Goal: Transaction & Acquisition: Purchase product/service

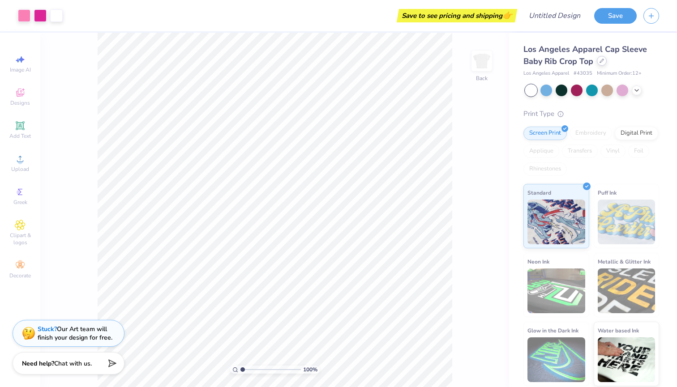
click at [599, 64] on div at bounding box center [602, 61] width 10 height 10
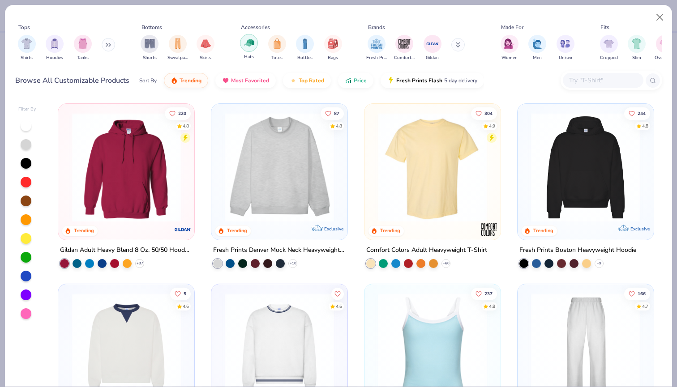
click at [277, 43] on img "filter for Totes" at bounding box center [277, 43] width 10 height 10
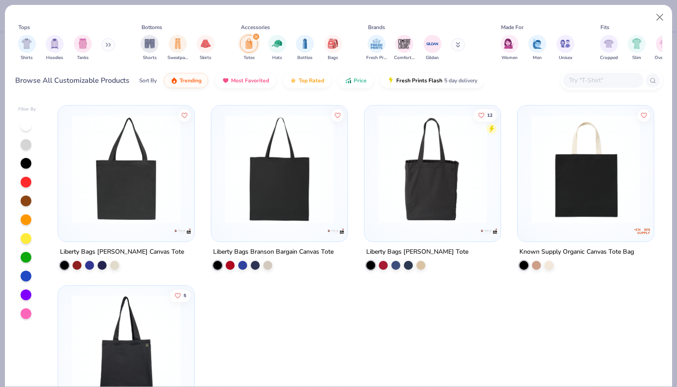
scroll to position [901, 0]
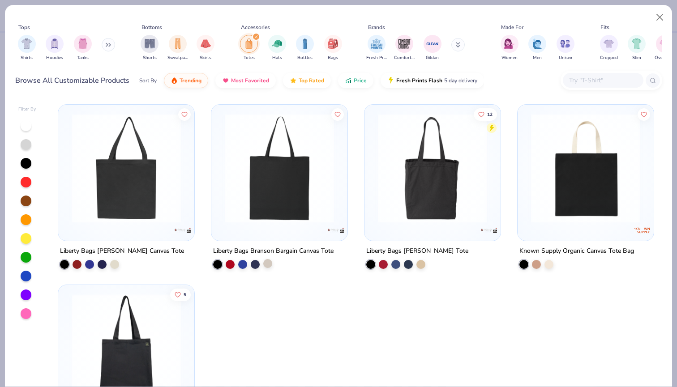
click at [267, 265] on div at bounding box center [267, 263] width 9 height 9
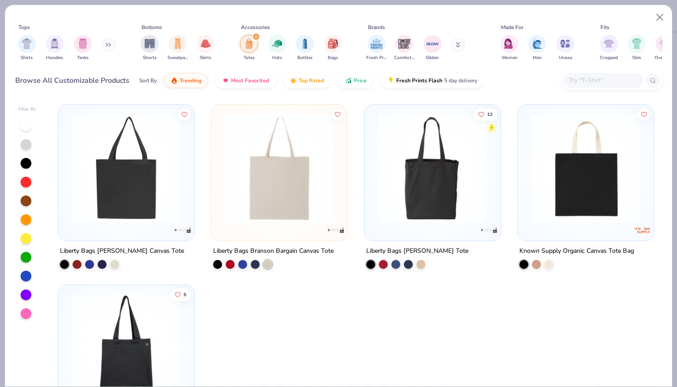
click at [272, 197] on img at bounding box center [279, 168] width 118 height 109
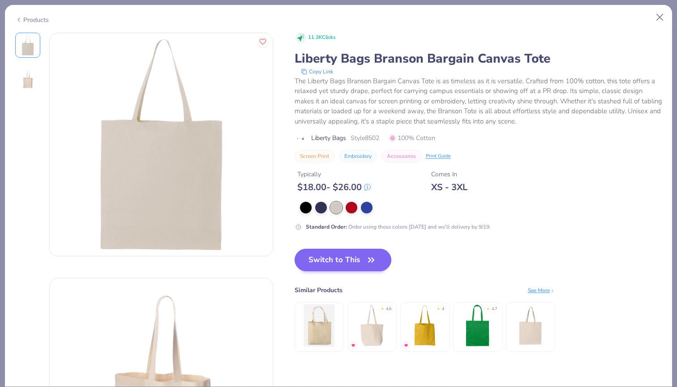
click at [342, 261] on button "Switch to This" at bounding box center [343, 260] width 97 height 22
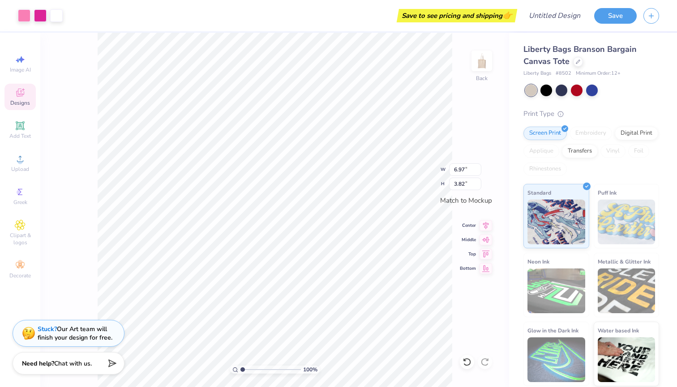
type input "3.81"
type input "6.97"
type input "6.58"
type input "12.04"
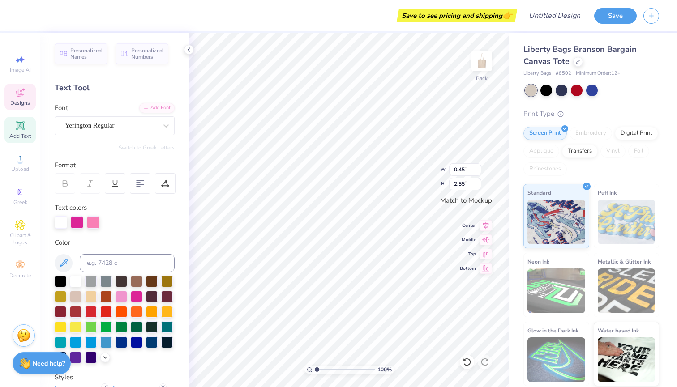
type textarea "WEEKEND"
type input "1.57"
type input "4.06"
type input "1.46"
type input "5.64"
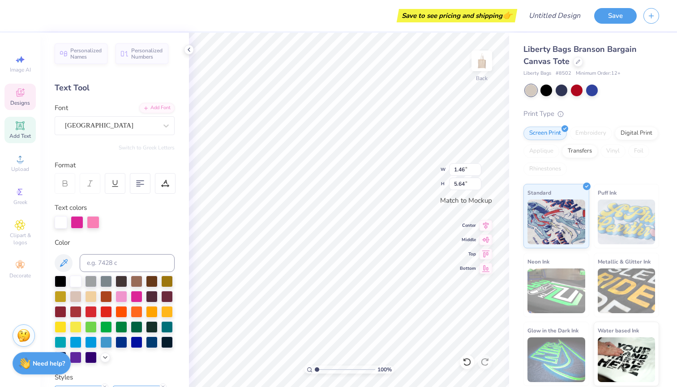
type input "1.57"
type input "4.06"
type input "1.46"
type input "5.64"
type input "6.17"
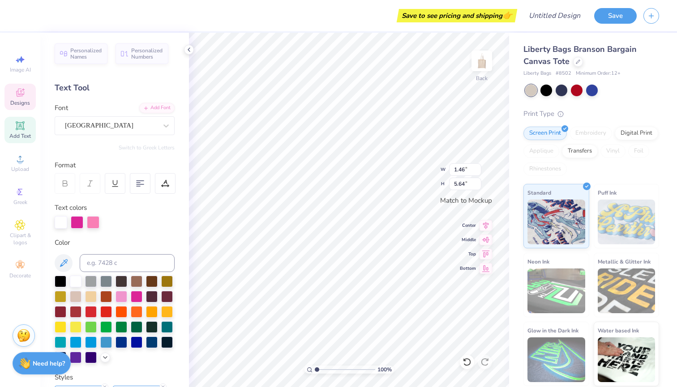
type input "12.04"
click at [465, 359] on icon at bounding box center [467, 362] width 8 height 8
click at [468, 361] on icon at bounding box center [466, 362] width 9 height 9
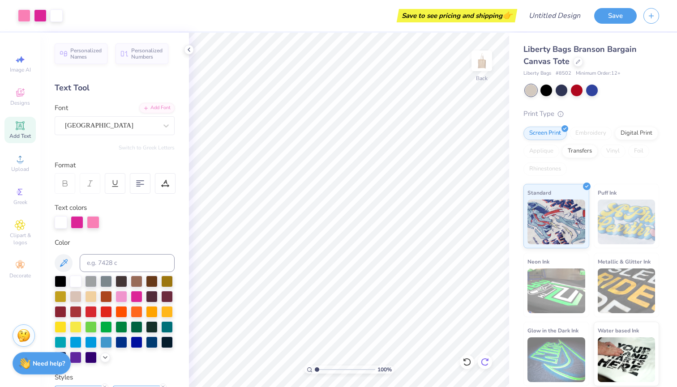
click at [484, 357] on div at bounding box center [485, 362] width 14 height 14
type input "1.57"
type input "4.06"
type input "1.46"
type input "5.64"
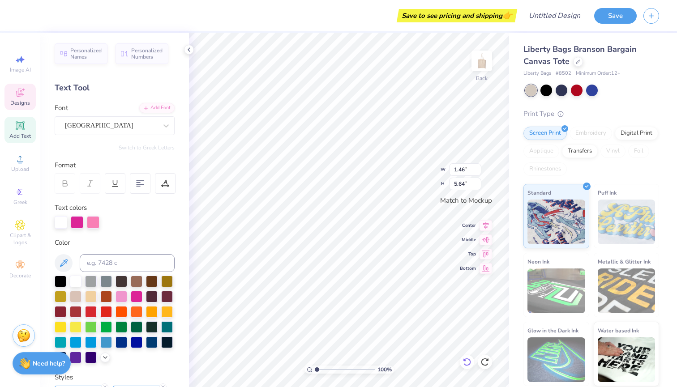
click at [465, 363] on icon at bounding box center [466, 362] width 9 height 9
type input "1.57"
type input "4.06"
click at [472, 365] on div at bounding box center [467, 362] width 14 height 14
click at [470, 364] on icon at bounding box center [466, 362] width 9 height 9
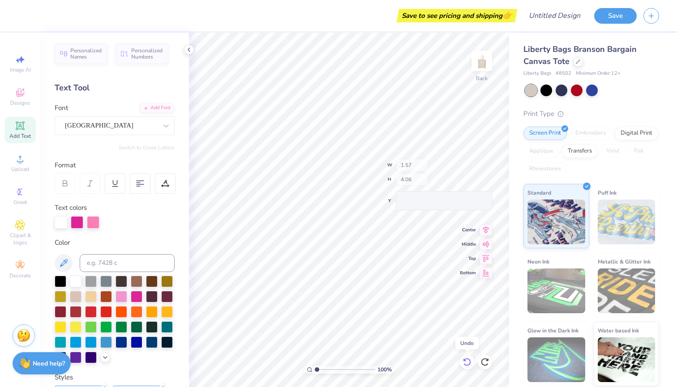
click at [470, 364] on icon at bounding box center [466, 362] width 9 height 9
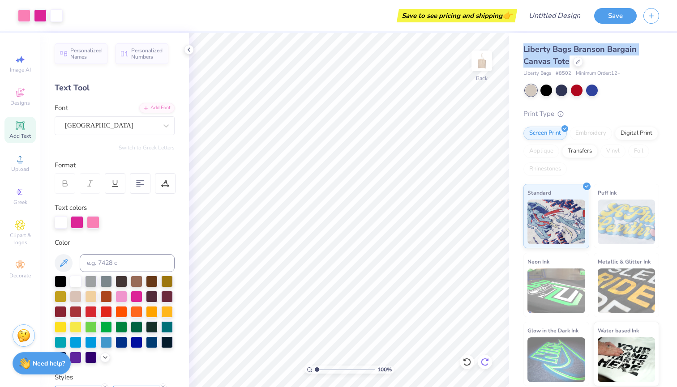
click at [487, 359] on icon at bounding box center [485, 362] width 8 height 8
click at [468, 361] on icon at bounding box center [466, 362] width 9 height 9
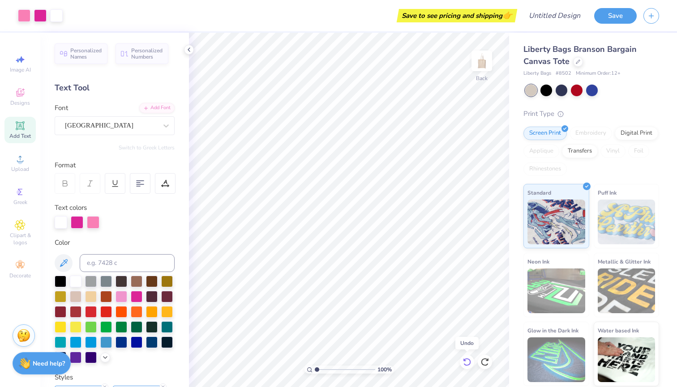
click at [468, 361] on icon at bounding box center [466, 362] width 9 height 9
click at [546, 86] on div at bounding box center [546, 90] width 12 height 12
click at [575, 87] on div at bounding box center [577, 90] width 12 height 12
click at [564, 89] on div at bounding box center [562, 90] width 12 height 12
click at [586, 90] on div at bounding box center [592, 90] width 12 height 12
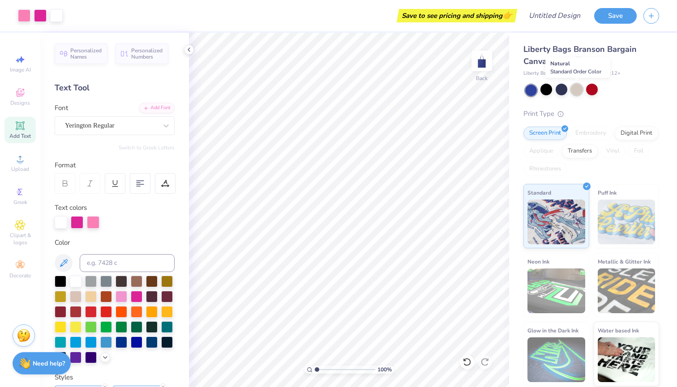
click at [571, 89] on div at bounding box center [577, 90] width 12 height 12
click at [543, 90] on div at bounding box center [546, 90] width 12 height 12
click at [559, 90] on div at bounding box center [562, 90] width 12 height 12
click at [577, 61] on icon at bounding box center [578, 61] width 4 height 4
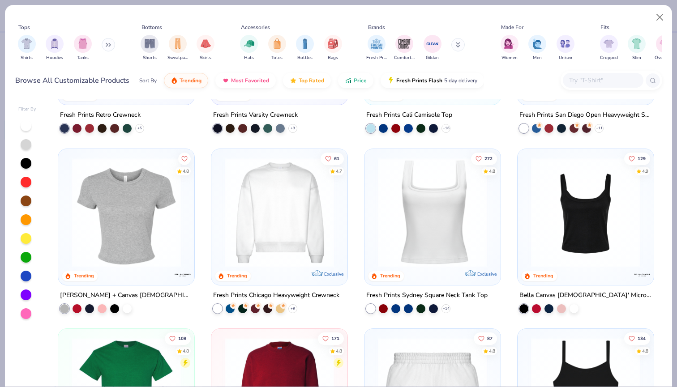
scroll to position [316, 0]
click at [287, 231] on img at bounding box center [279, 212] width 118 height 109
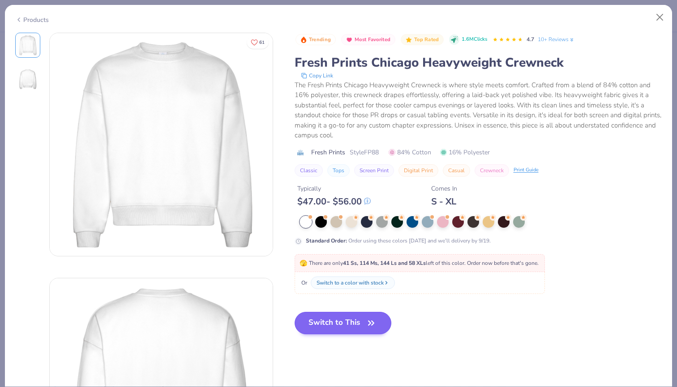
click at [345, 320] on button "Switch to This" at bounding box center [343, 323] width 97 height 22
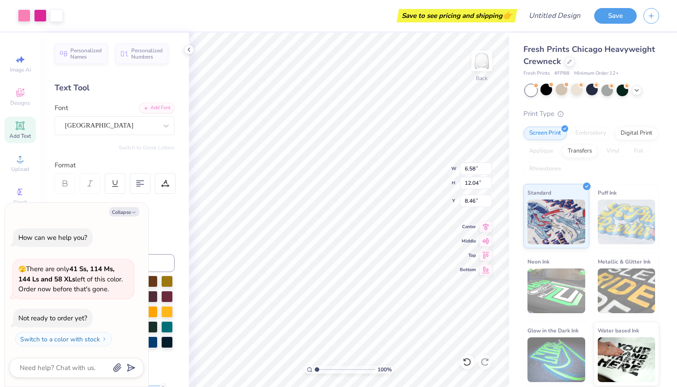
type textarea "x"
type input "9.76"
type input "17.86"
type input "2.62"
type textarea "x"
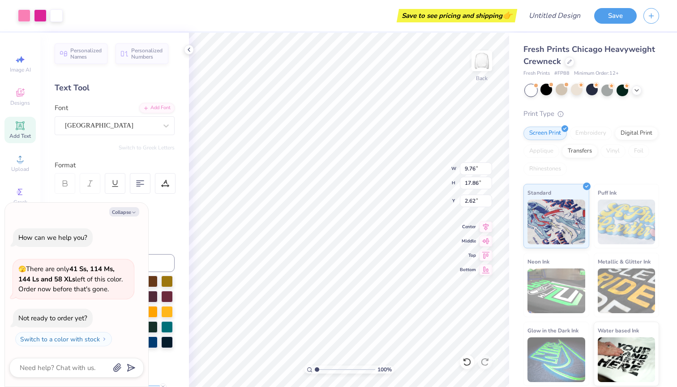
type input "2.64"
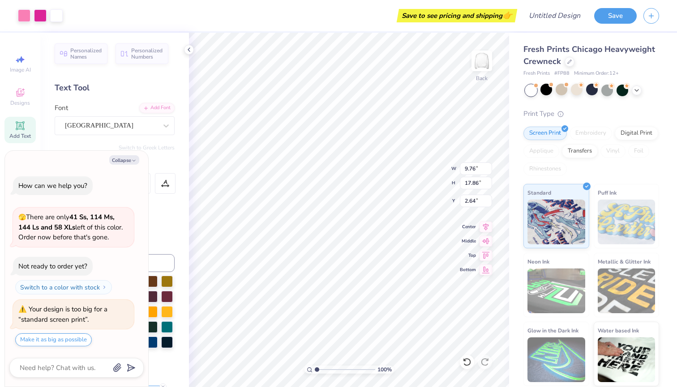
type textarea "x"
type input "9.47"
type input "17.33"
type textarea "x"
type input "2.25"
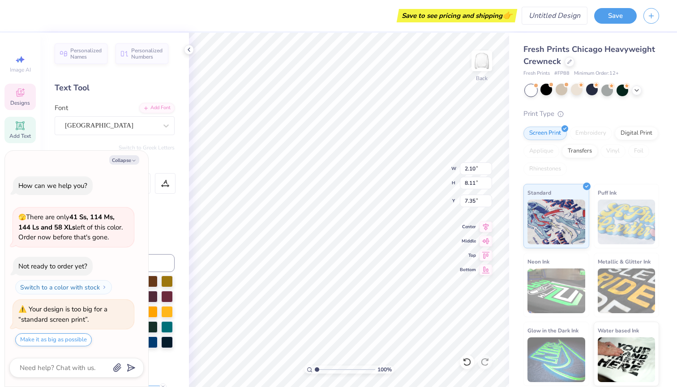
type input "5.85"
type input "8.34"
type textarea "x"
type textarea "p"
type textarea "x"
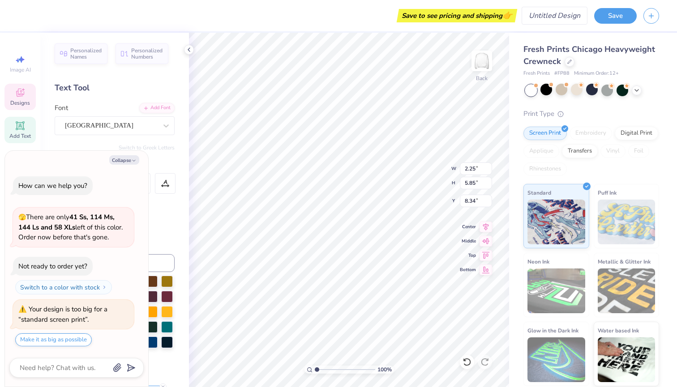
type textarea "pi"
type textarea "x"
type input "2.10"
type input "8.11"
type input "7.35"
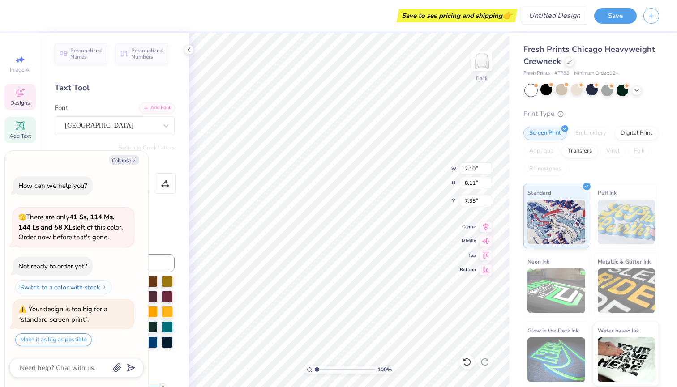
type textarea "x"
type textarea "p"
type textarea "x"
type textarea "P"
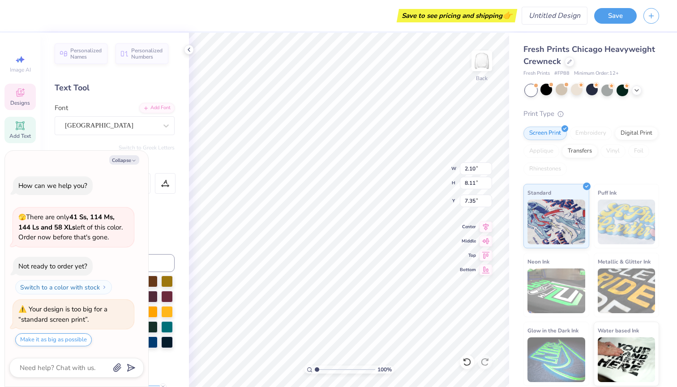
type textarea "x"
type textarea "PH"
type textarea "x"
type textarea "PHI"
type textarea "x"
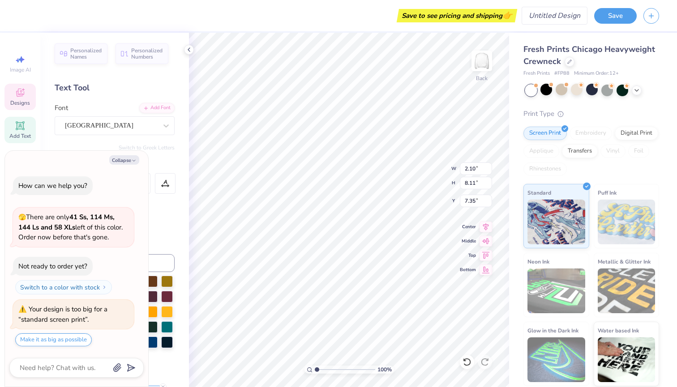
type textarea "PH"
type textarea "x"
type textarea "P"
type textarea "x"
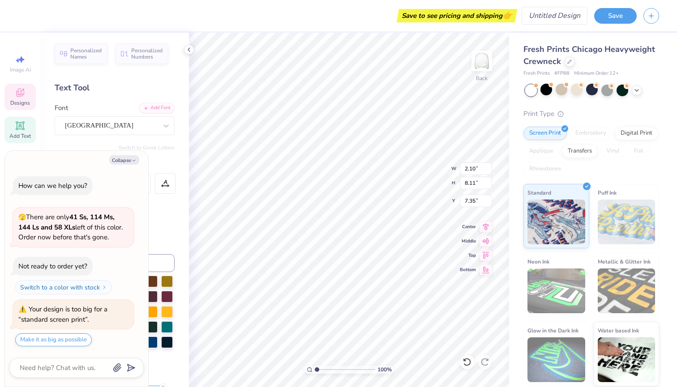
type textarea "p"
type textarea "x"
type textarea "ph"
type textarea "x"
type textarea "phi"
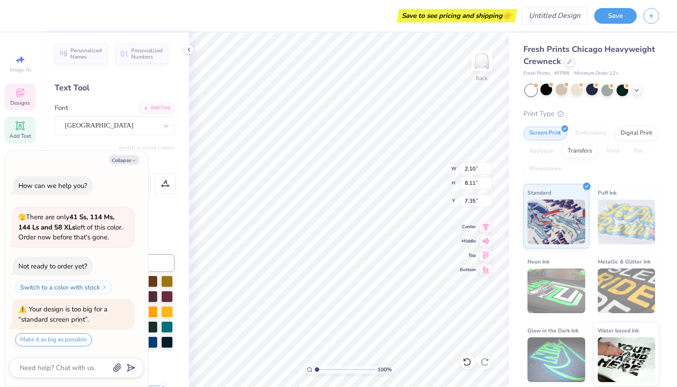
type textarea "x"
type input "2.31"
type input "1.73"
type input "10.39"
type textarea "x"
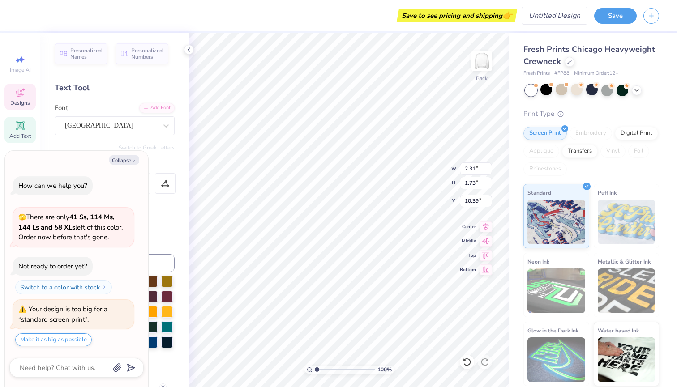
type textarea "P"
type textarea "x"
type textarea "Pi"
type textarea "x"
type textarea "p"
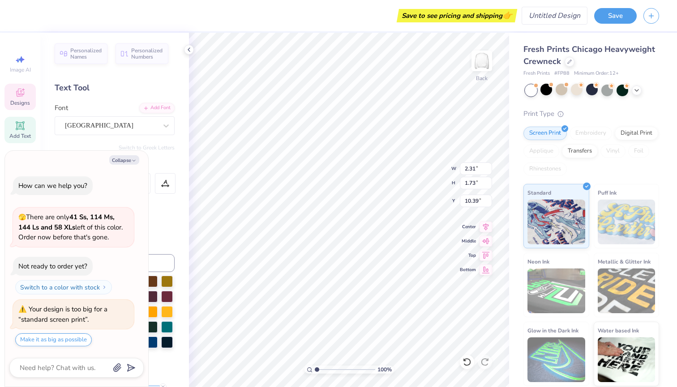
type textarea "x"
type textarea "po"
type textarea "x"
type textarea "p"
type textarea "x"
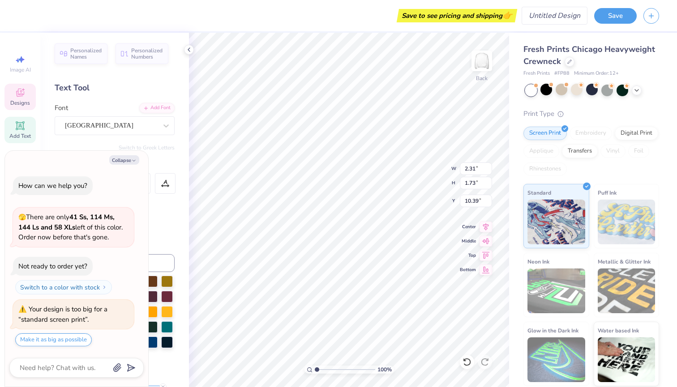
type textarea "pi"
click at [360, 212] on body "Save to see pricing and shipping 👉 Design Title Save Image AI Designs Add Text …" at bounding box center [338, 193] width 677 height 387
type textarea "x"
type input "9.96"
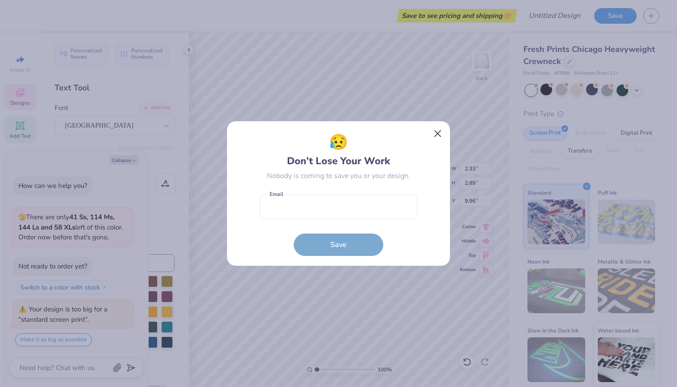
click at [435, 132] on button "Close" at bounding box center [437, 133] width 17 height 17
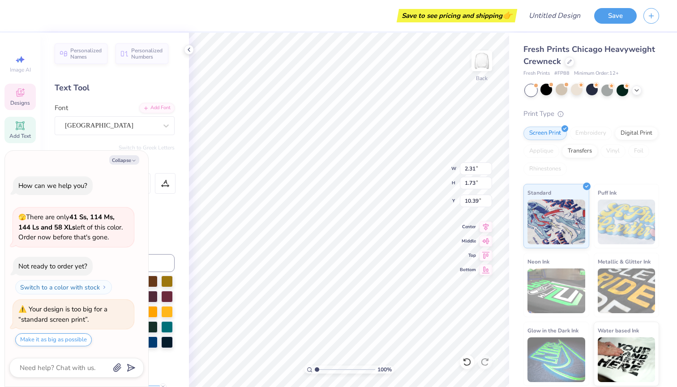
type textarea "x"
type input "10.50"
click at [23, 15] on div at bounding box center [24, 15] width 13 height 13
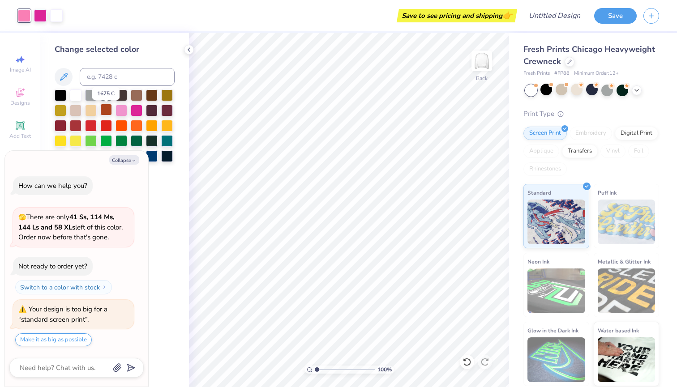
click at [108, 112] on div at bounding box center [106, 110] width 12 height 12
type textarea "x"
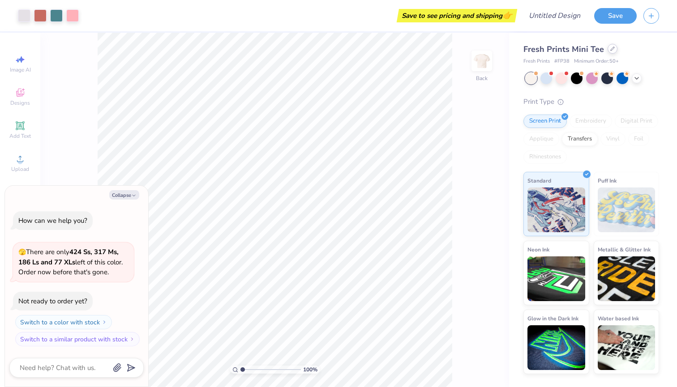
click at [607, 51] on div at bounding box center [612, 49] width 10 height 10
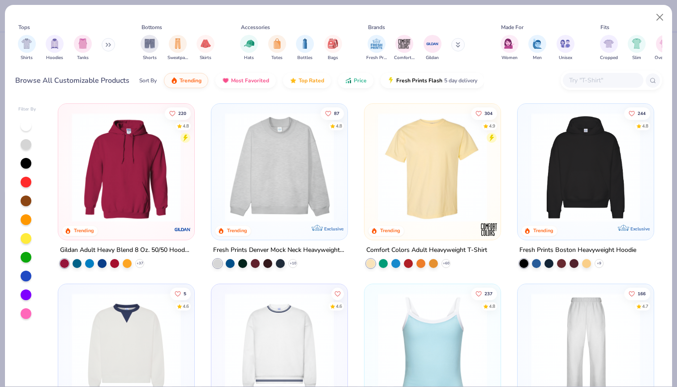
click at [321, 169] on img at bounding box center [279, 167] width 118 height 109
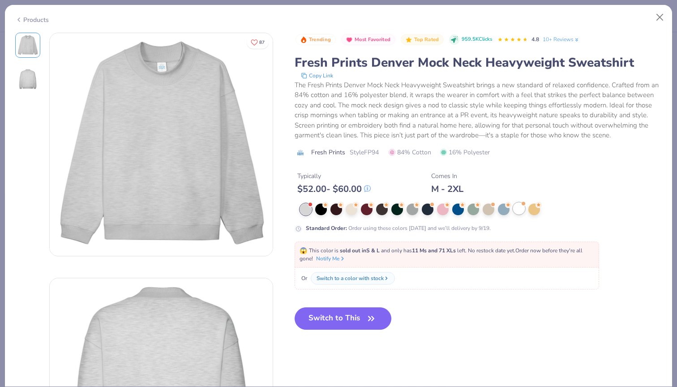
click at [520, 213] on div at bounding box center [519, 209] width 12 height 12
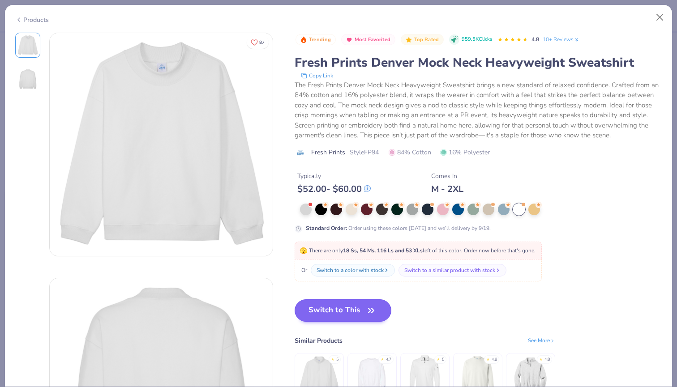
click at [340, 309] on button "Switch to This" at bounding box center [343, 310] width 97 height 22
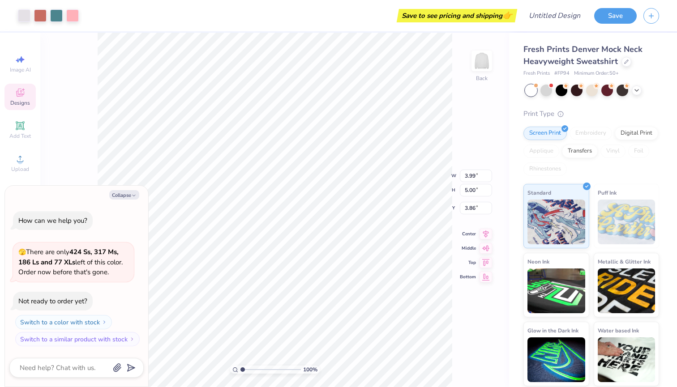
type textarea "x"
type input "8.79"
type input "11.02"
type textarea "x"
type input "8.23"
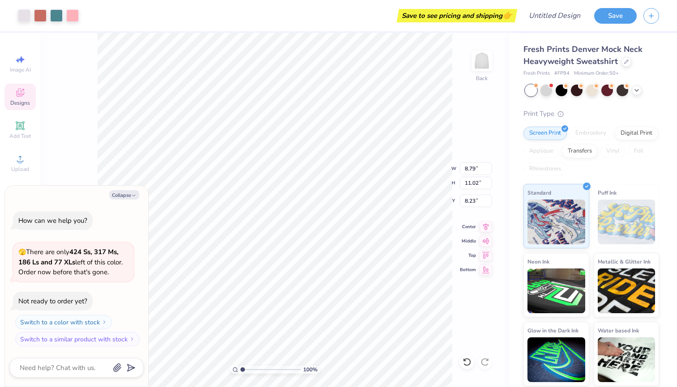
type textarea "x"
type input "14.21"
type input "17.80"
type input "1.45"
type textarea "x"
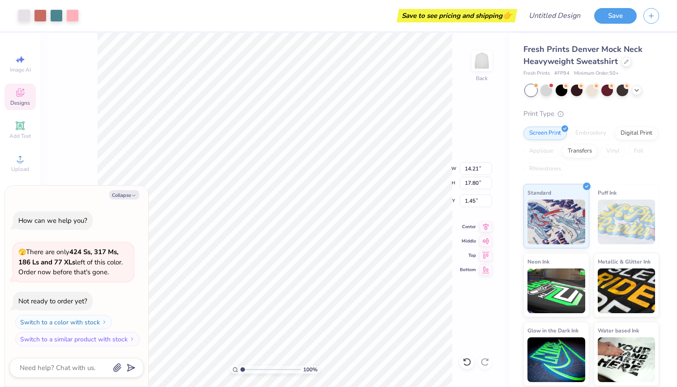
type input "1.33"
click at [128, 196] on button "Collapse" at bounding box center [124, 194] width 30 height 9
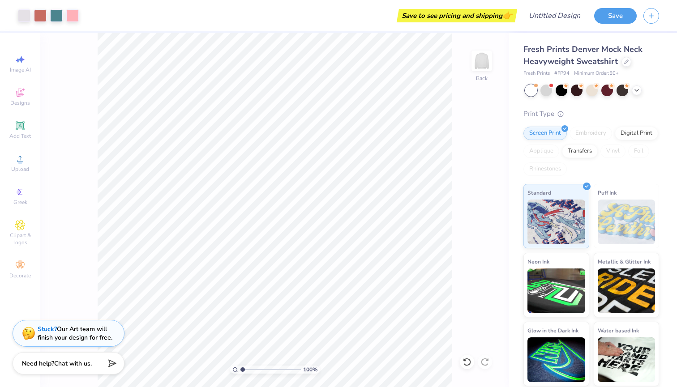
type textarea "x"
click at [34, 18] on div at bounding box center [40, 15] width 13 height 13
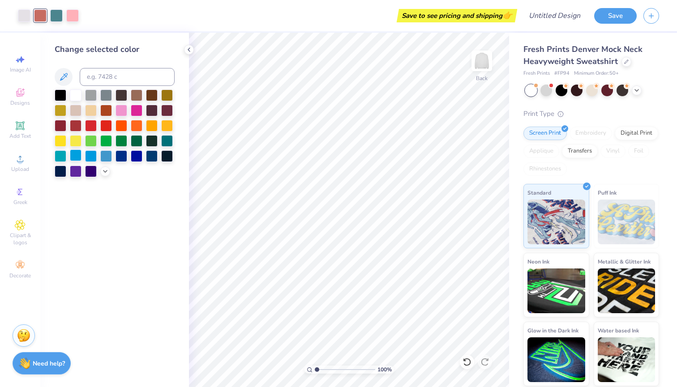
click at [77, 158] on div at bounding box center [76, 156] width 12 height 12
click at [124, 109] on div at bounding box center [121, 110] width 12 height 12
click at [121, 159] on div at bounding box center [121, 156] width 12 height 12
click at [107, 159] on div at bounding box center [106, 156] width 12 height 12
click at [95, 158] on div at bounding box center [91, 156] width 12 height 12
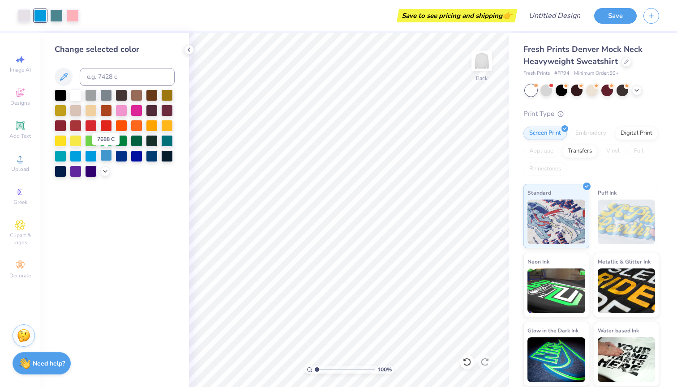
click at [104, 158] on div at bounding box center [106, 156] width 12 height 12
click at [56, 19] on div at bounding box center [56, 15] width 13 height 13
click at [90, 174] on div at bounding box center [91, 171] width 12 height 12
click at [106, 160] on div at bounding box center [106, 156] width 12 height 12
click at [80, 130] on div at bounding box center [76, 125] width 12 height 12
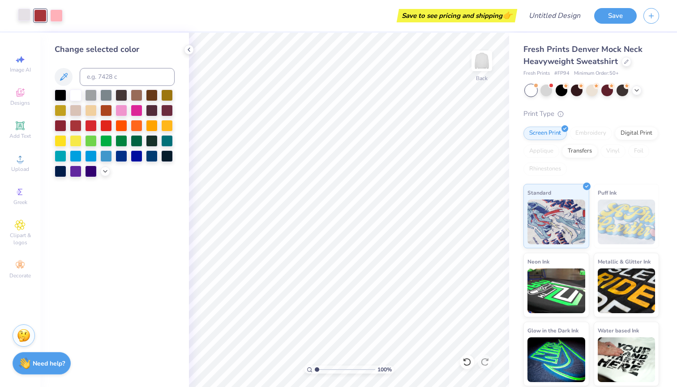
click at [24, 19] on div at bounding box center [24, 15] width 13 height 13
click at [74, 97] on div at bounding box center [76, 95] width 12 height 12
click at [42, 21] on div at bounding box center [40, 15] width 13 height 13
click at [95, 127] on div at bounding box center [91, 125] width 12 height 12
click at [120, 113] on div at bounding box center [121, 110] width 12 height 12
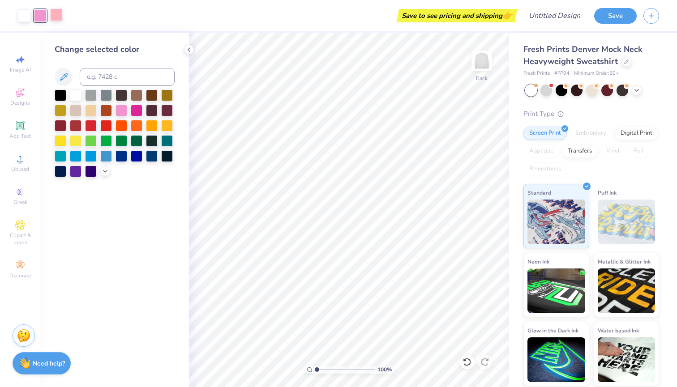
click at [56, 18] on div at bounding box center [56, 15] width 13 height 13
click at [95, 127] on div at bounding box center [91, 125] width 12 height 12
click at [106, 145] on div at bounding box center [106, 140] width 12 height 12
click at [116, 127] on div at bounding box center [121, 125] width 12 height 12
click at [87, 128] on div at bounding box center [91, 125] width 12 height 12
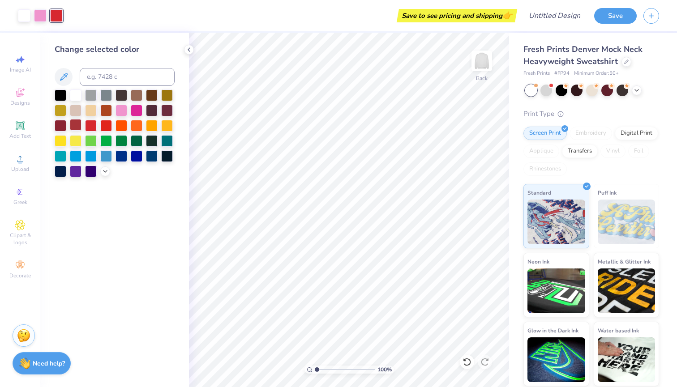
click at [70, 128] on div at bounding box center [76, 125] width 12 height 12
click at [58, 97] on div at bounding box center [61, 95] width 12 height 12
click at [119, 107] on div at bounding box center [121, 110] width 12 height 12
click at [134, 111] on div at bounding box center [137, 110] width 12 height 12
click at [120, 111] on div at bounding box center [121, 110] width 12 height 12
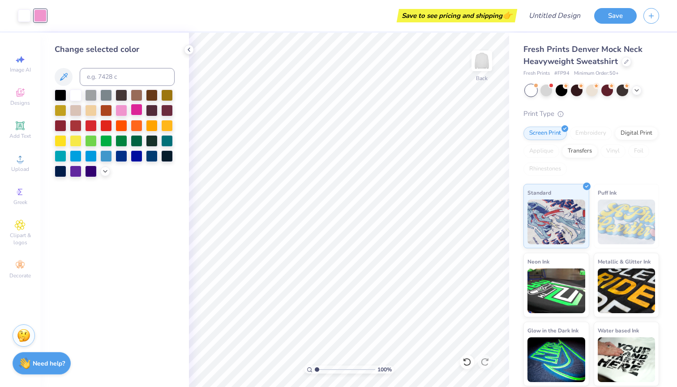
click at [133, 111] on div at bounding box center [137, 110] width 12 height 12
click at [64, 21] on div "Save to see pricing and shipping 👉" at bounding box center [284, 15] width 462 height 31
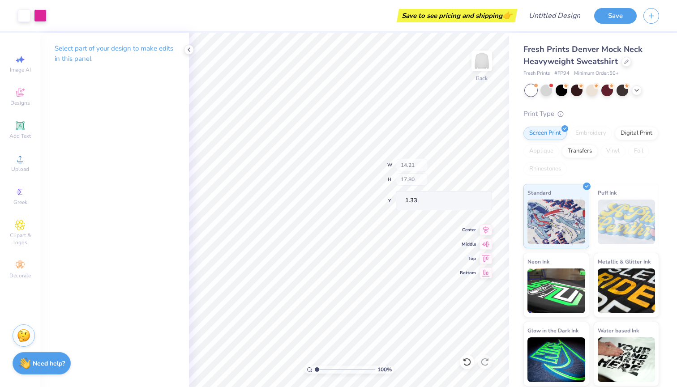
type input "4.26"
type input "1.73"
type input "5.62"
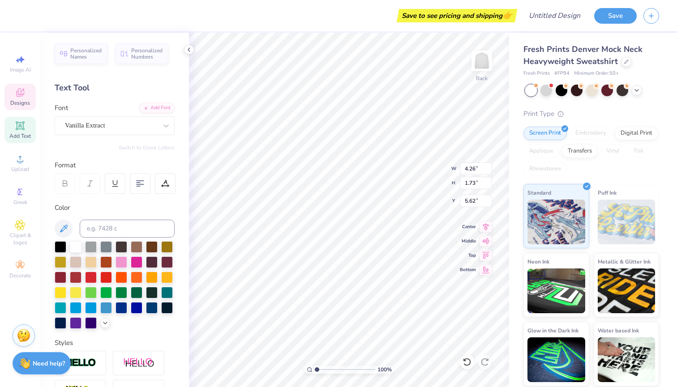
type input "13.77"
type input "16.94"
type input "1.33"
click at [25, 16] on div at bounding box center [24, 15] width 13 height 13
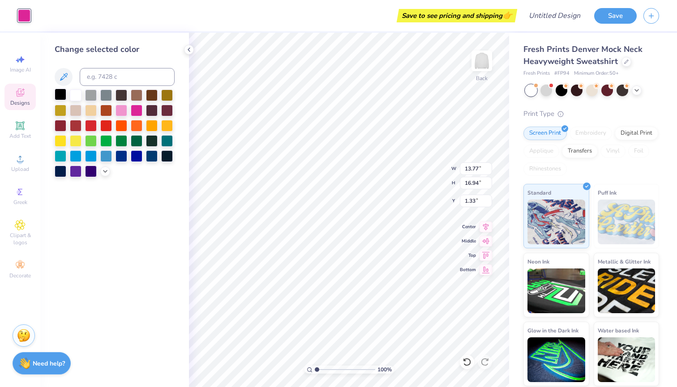
click at [60, 93] on div at bounding box center [61, 95] width 12 height 12
